Goal: Information Seeking & Learning: Find specific fact

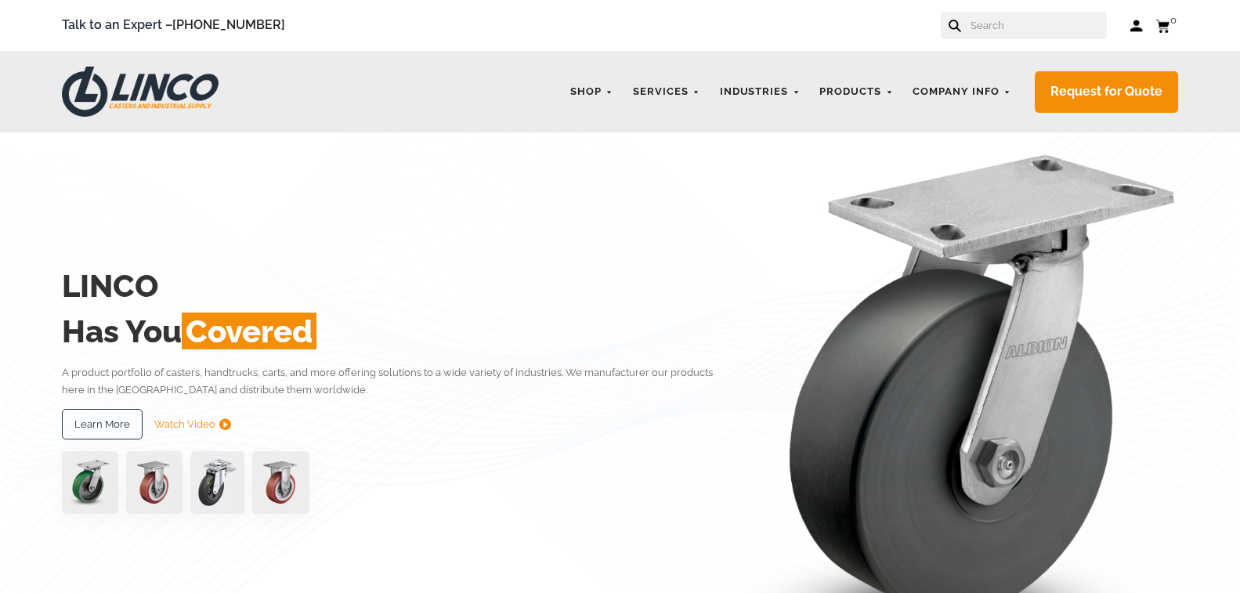
drag, startPoint x: 0, startPoint y: 0, endPoint x: 982, endPoint y: 20, distance: 982.1
paste input "CWL-0002357"
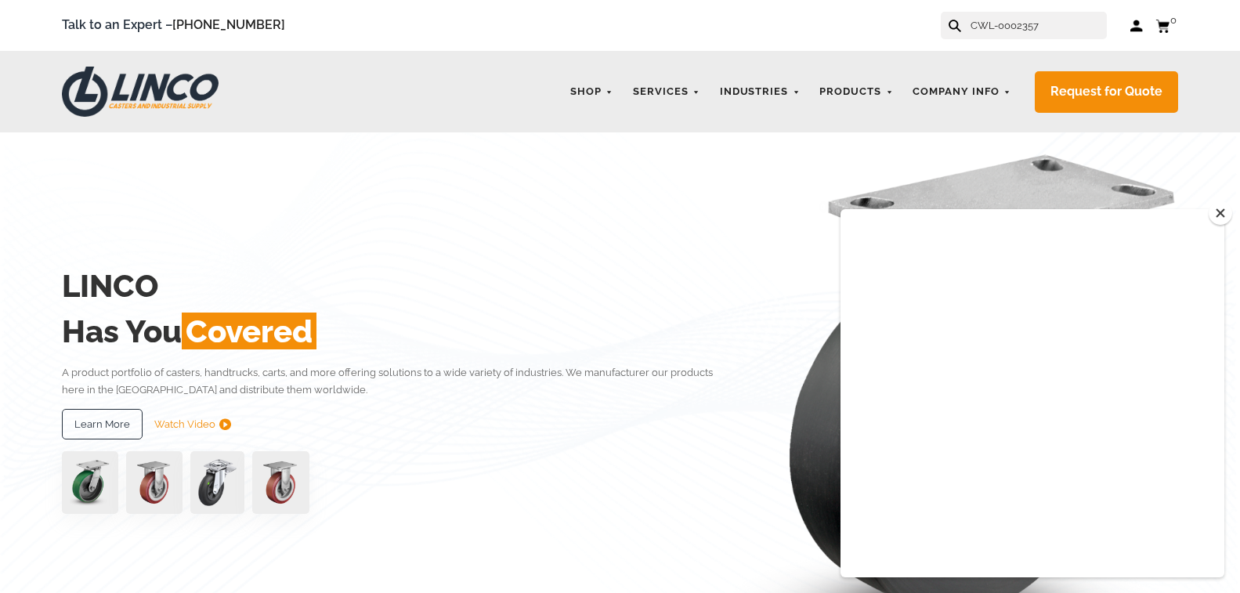
type input "CWL-0002357"
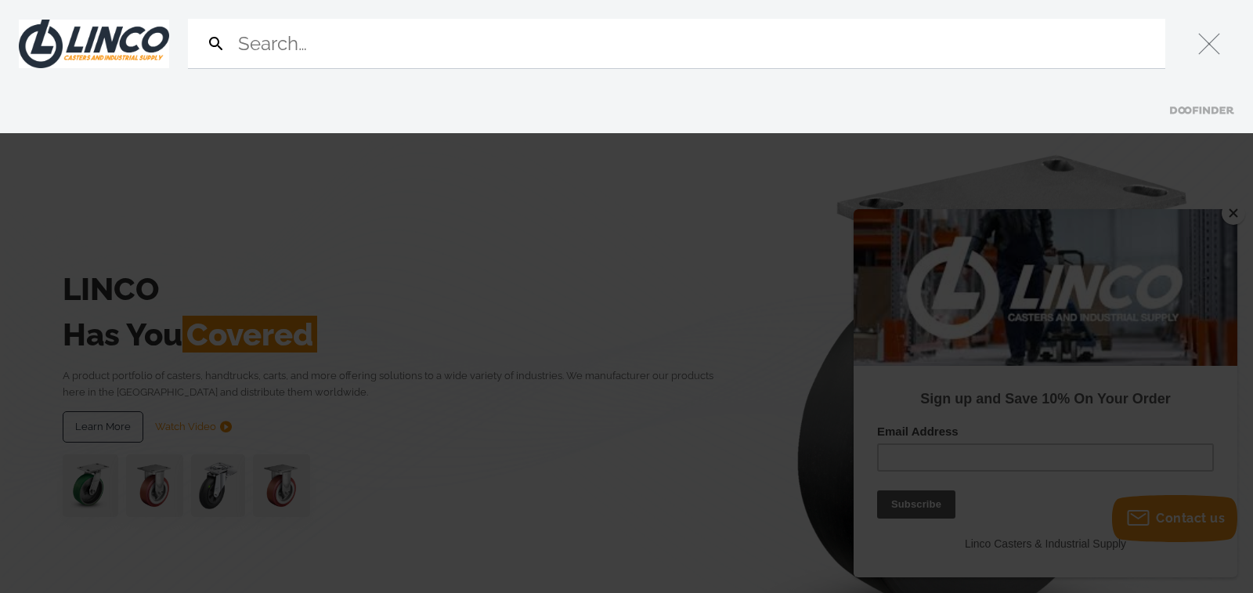
click at [707, 49] on input "Search" at bounding box center [697, 43] width 924 height 49
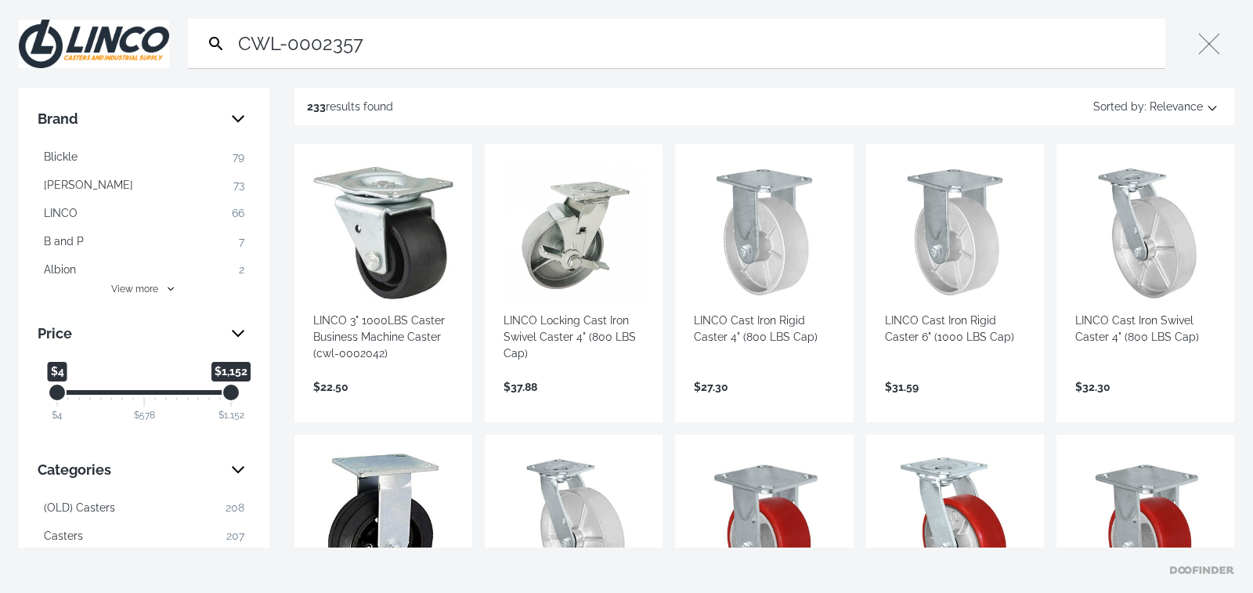
drag, startPoint x: 406, startPoint y: 53, endPoint x: 41, endPoint y: 52, distance: 364.9
click at [41, 52] on div "Search CWL-0002357 Submit Close" at bounding box center [626, 44] width 1253 height 88
paste input "PU60HG84"
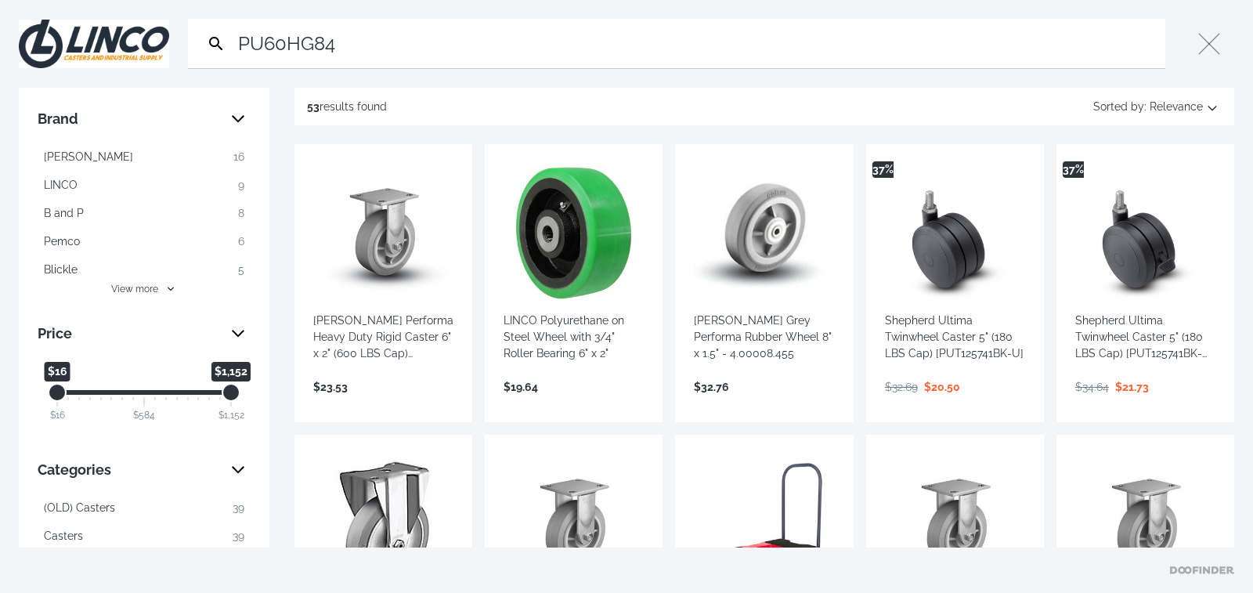
type input "PU60HG84"
